Goal: Task Accomplishment & Management: Manage account settings

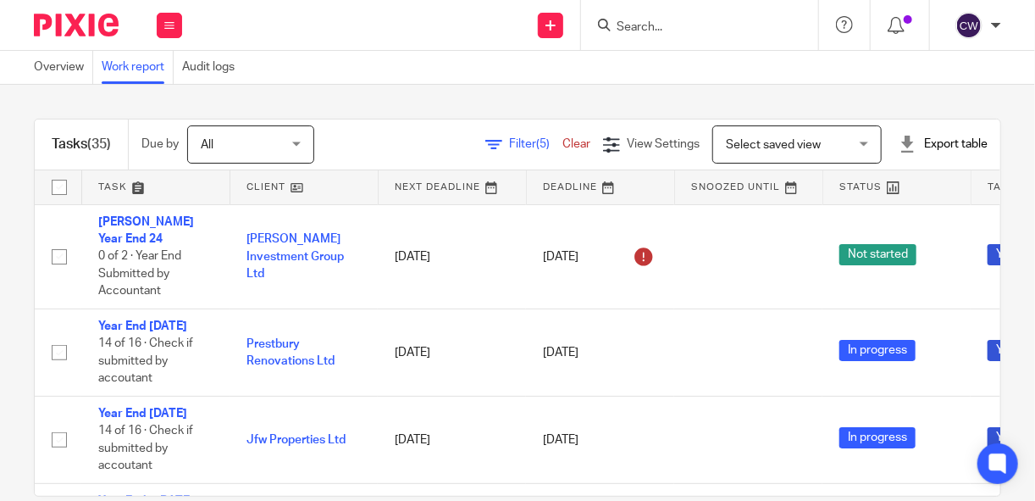
click at [75, 29] on img at bounding box center [76, 25] width 85 height 23
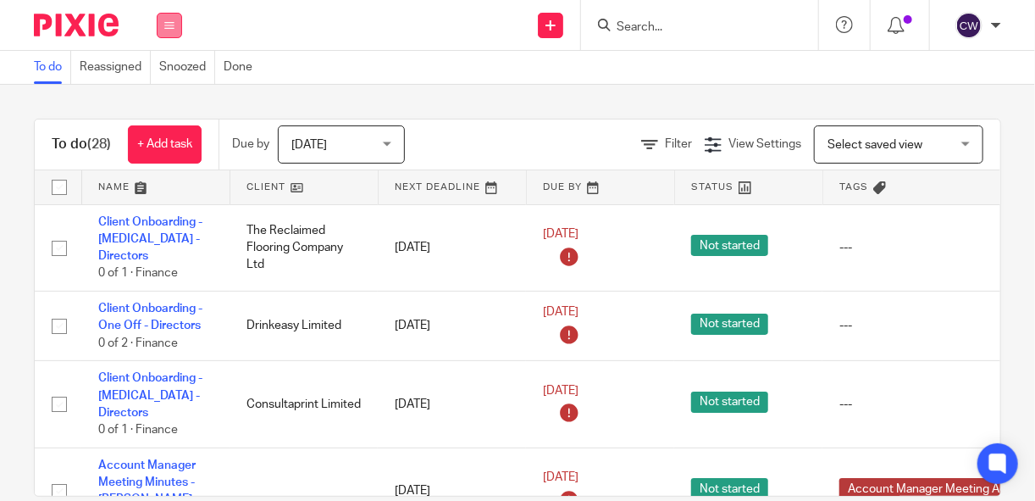
click at [168, 25] on icon at bounding box center [169, 25] width 10 height 10
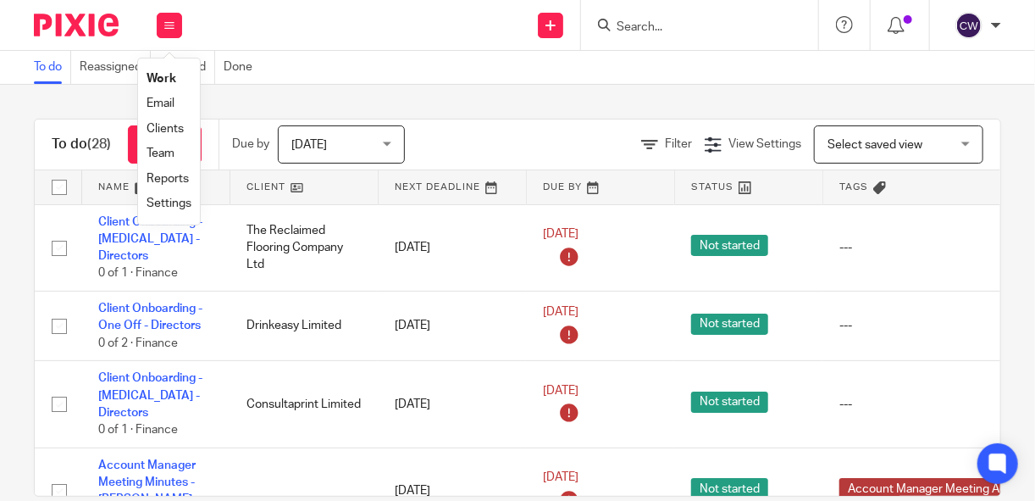
click at [175, 127] on link "Clients" at bounding box center [165, 129] width 37 height 12
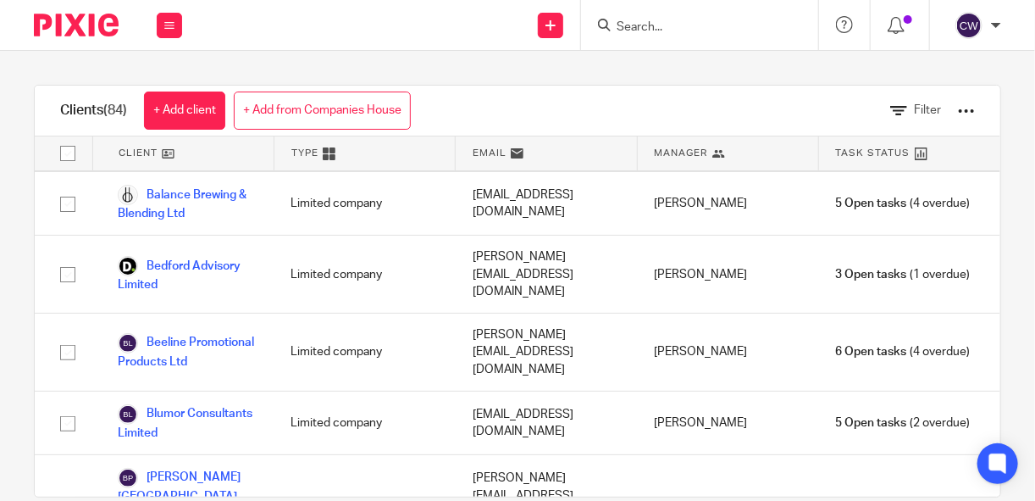
scroll to position [215, 0]
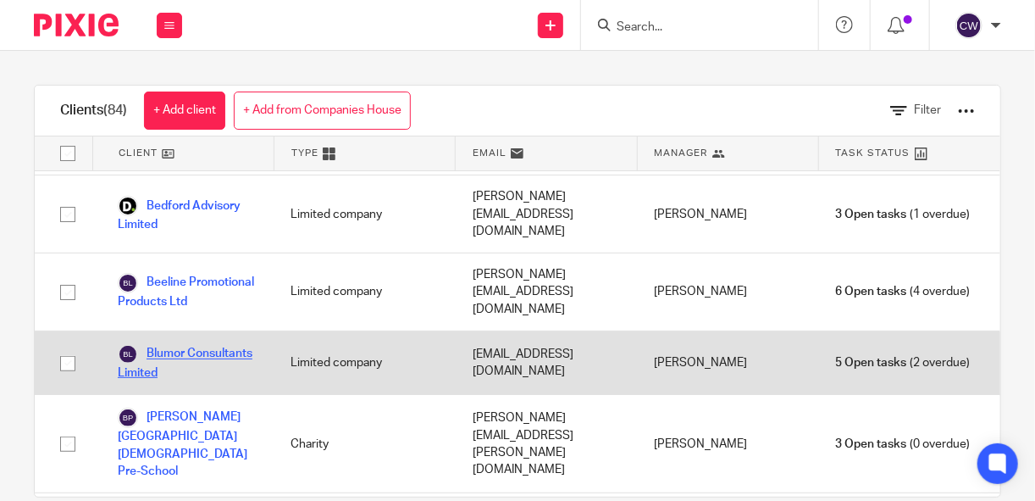
click at [169, 344] on link "Blumor Consultants Limited" at bounding box center [187, 362] width 139 height 37
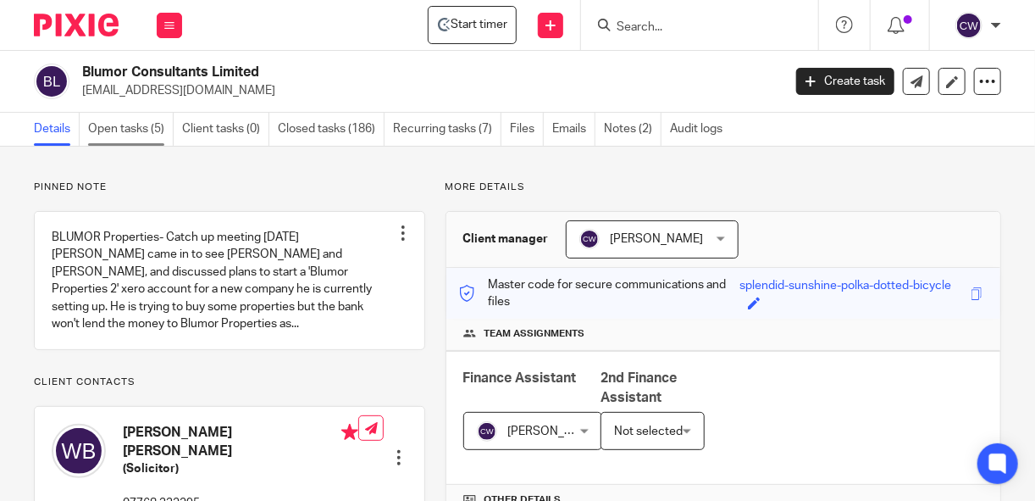
click at [125, 125] on link "Open tasks (5)" at bounding box center [131, 129] width 86 height 33
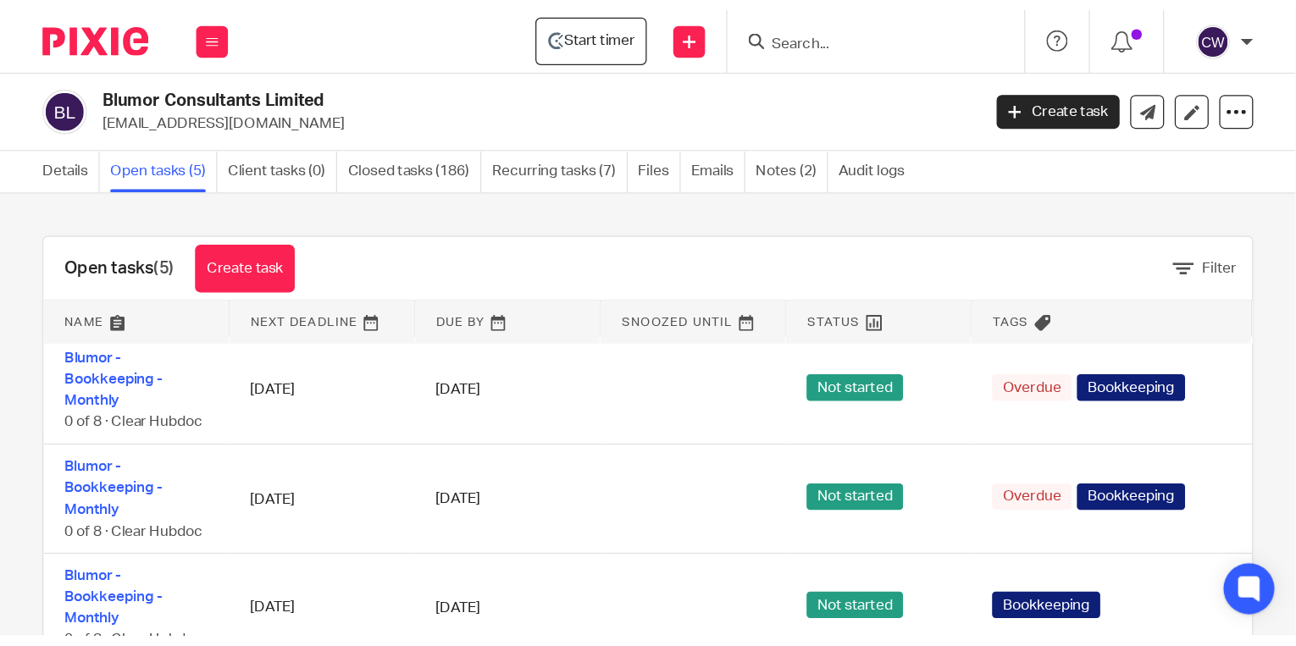
scroll to position [6, 0]
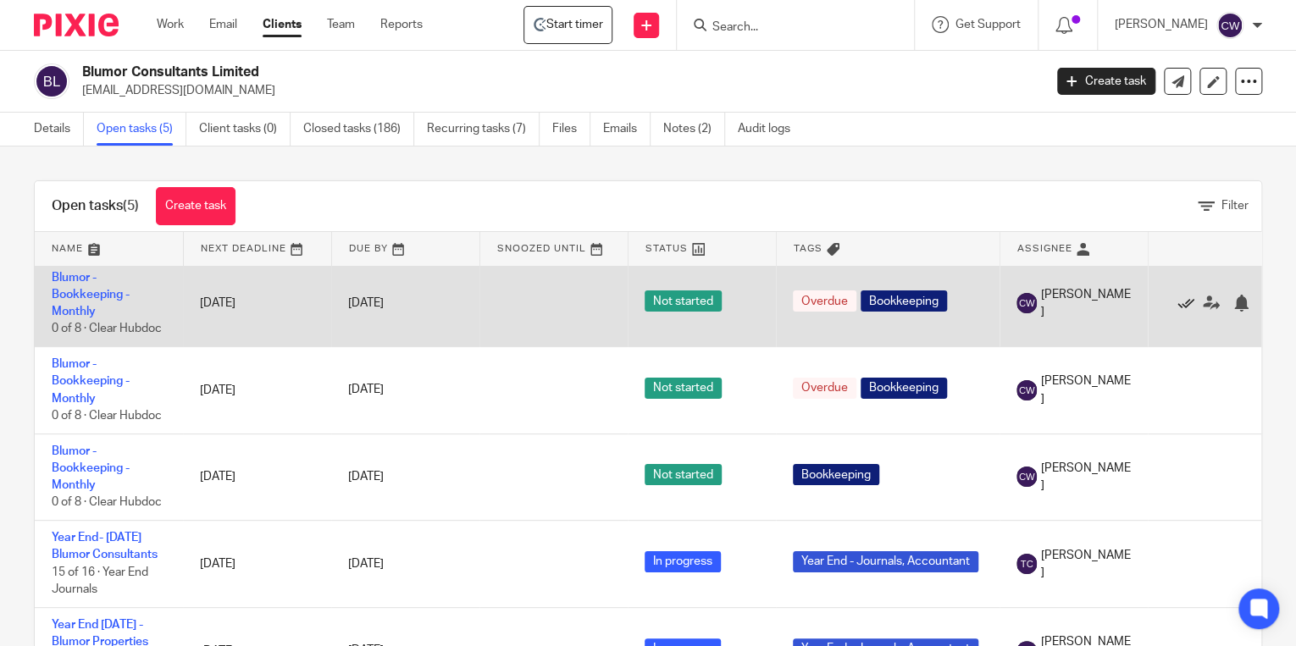
click at [1034, 302] on icon at bounding box center [1186, 303] width 17 height 17
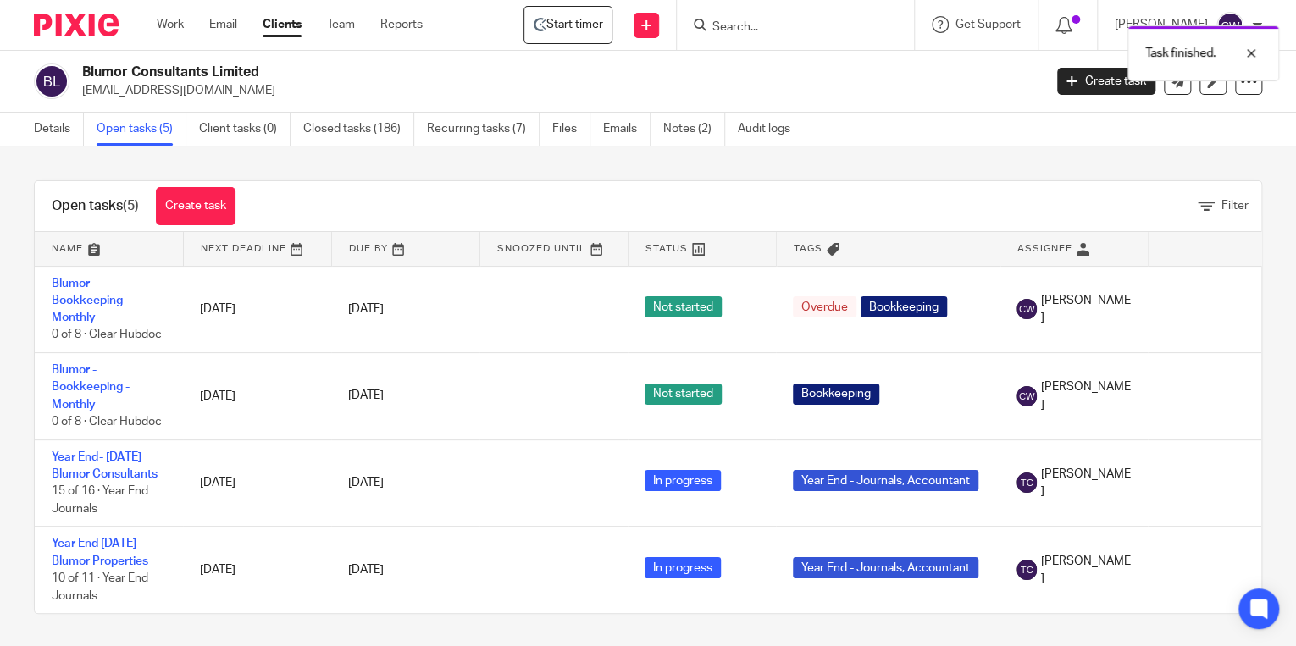
scroll to position [0, 0]
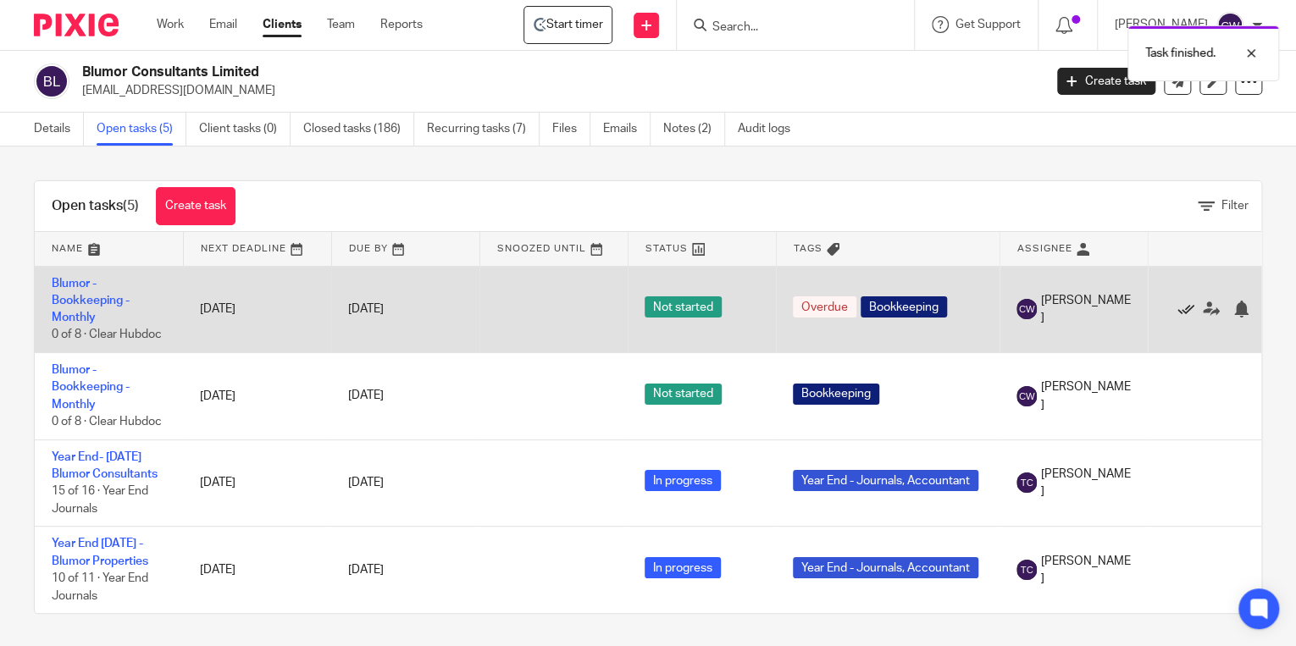
click at [1034, 308] on icon at bounding box center [1186, 309] width 17 height 17
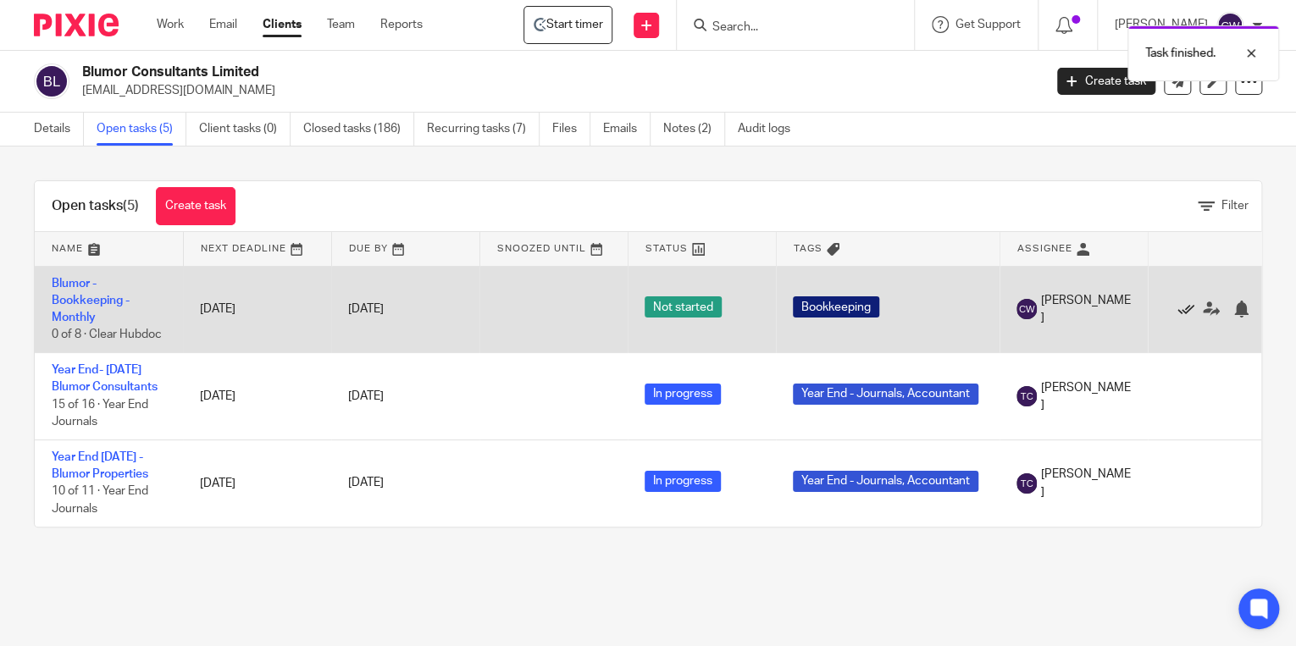
click at [1034, 309] on icon at bounding box center [1186, 309] width 17 height 17
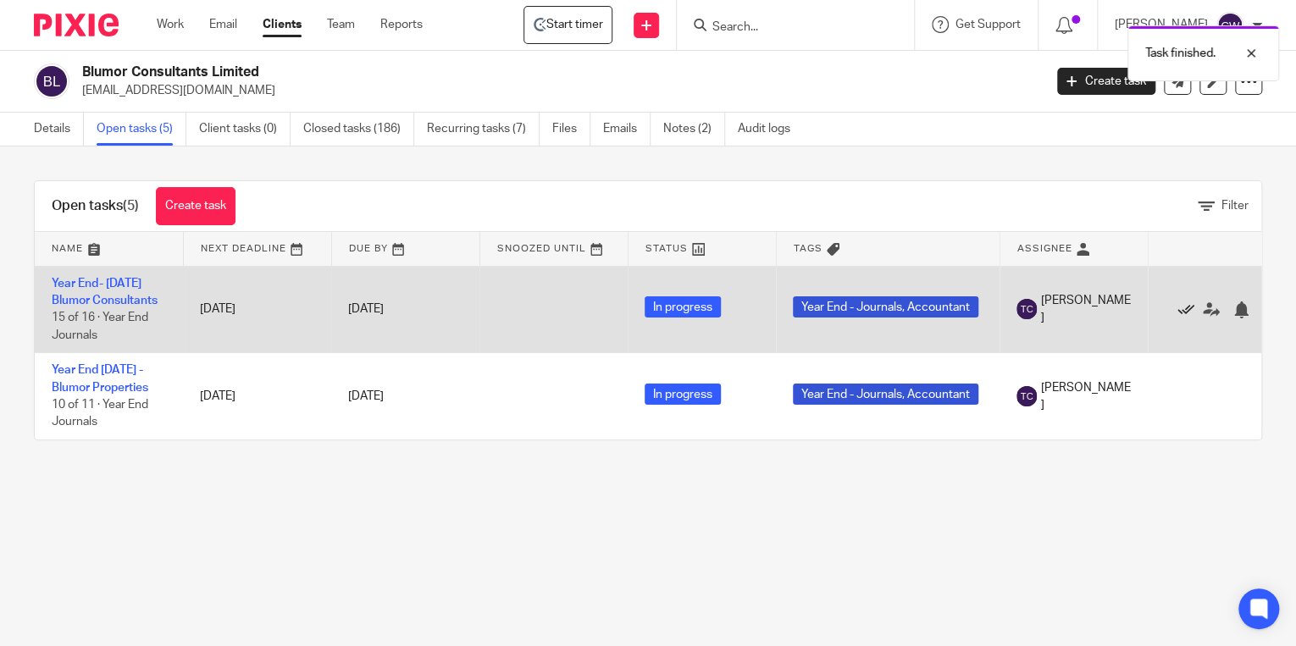
click at [1034, 315] on icon at bounding box center [1186, 310] width 17 height 17
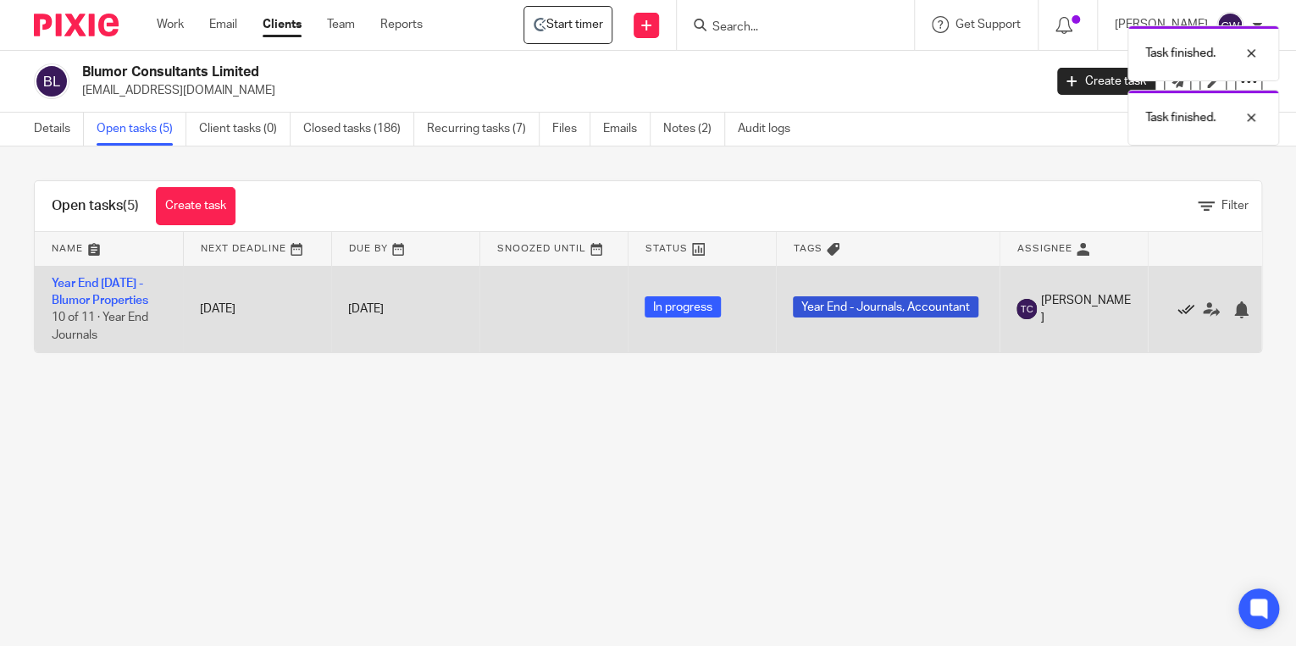
click at [1034, 308] on icon at bounding box center [1186, 310] width 17 height 17
